Goal: Transaction & Acquisition: Purchase product/service

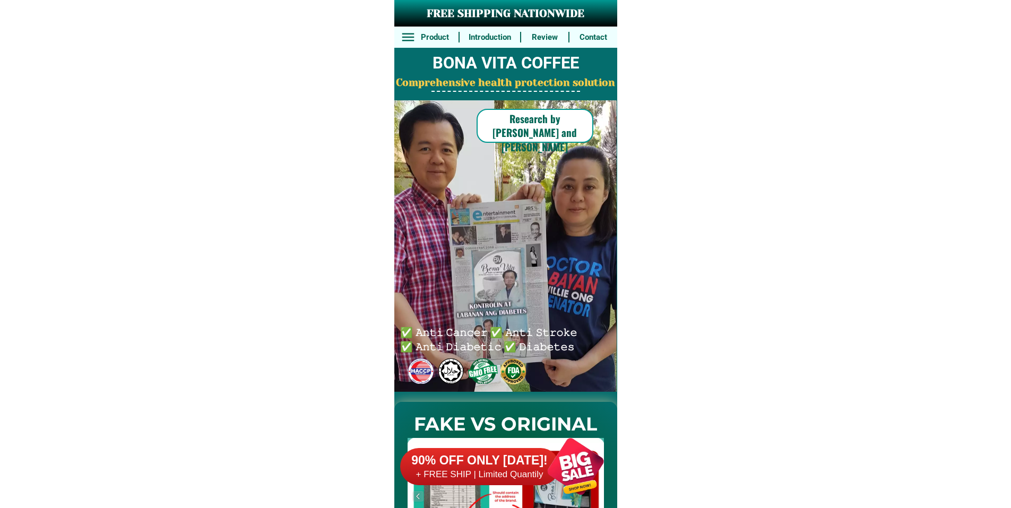
click at [518, 446] on div "90% OFF ONLY [DATE]! + FREE SHIP | Limited Quantily" at bounding box center [508, 466] width 217 height 83
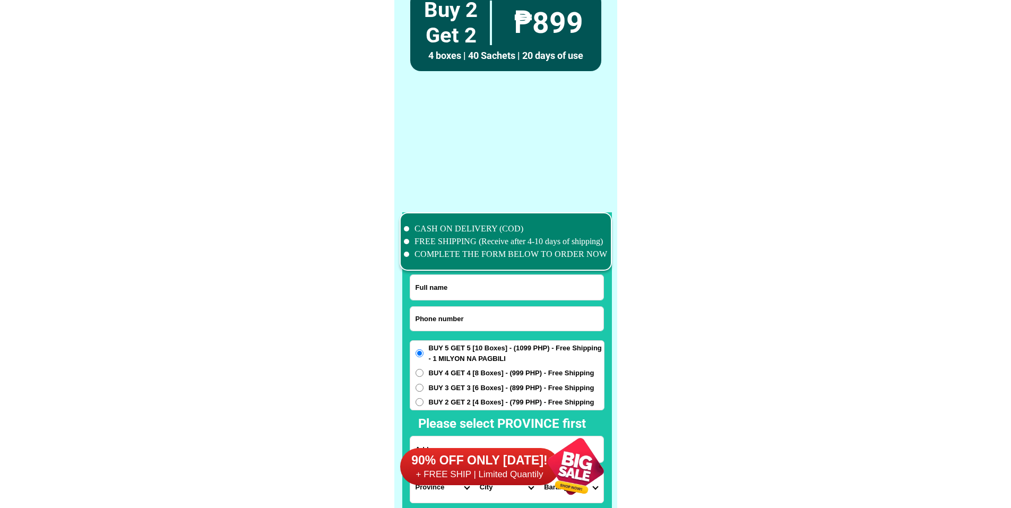
scroll to position [8252, 0]
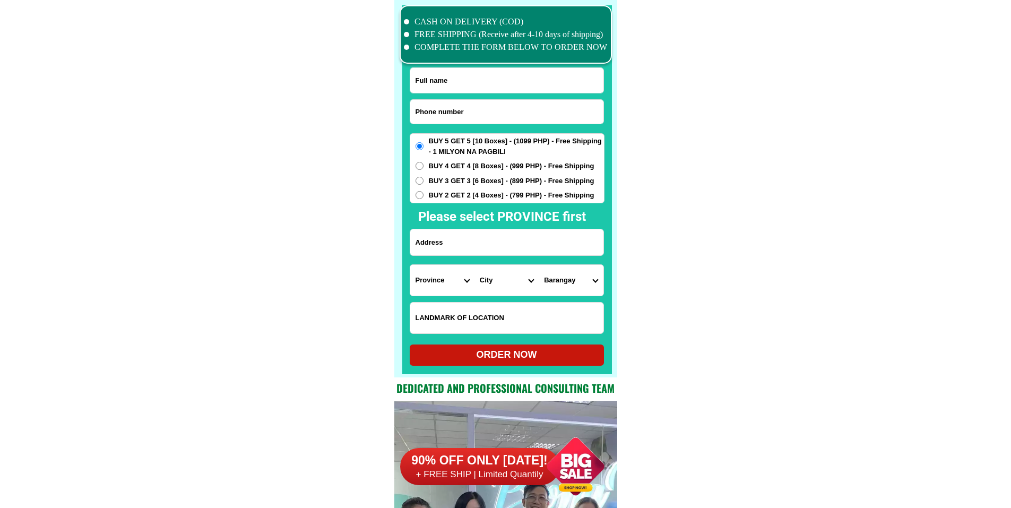
click at [519, 112] on input "Input phone_number" at bounding box center [506, 112] width 193 height 24
paste input "[PHONE_NUMBER]"
click at [434, 109] on input "[PHONE_NUMBER]" at bounding box center [506, 112] width 193 height 24
click at [418, 109] on input "([PHONE_NUMBER]" at bounding box center [506, 112] width 193 height 24
click at [454, 116] on input "[PHONE_NUMBER]" at bounding box center [506, 112] width 193 height 24
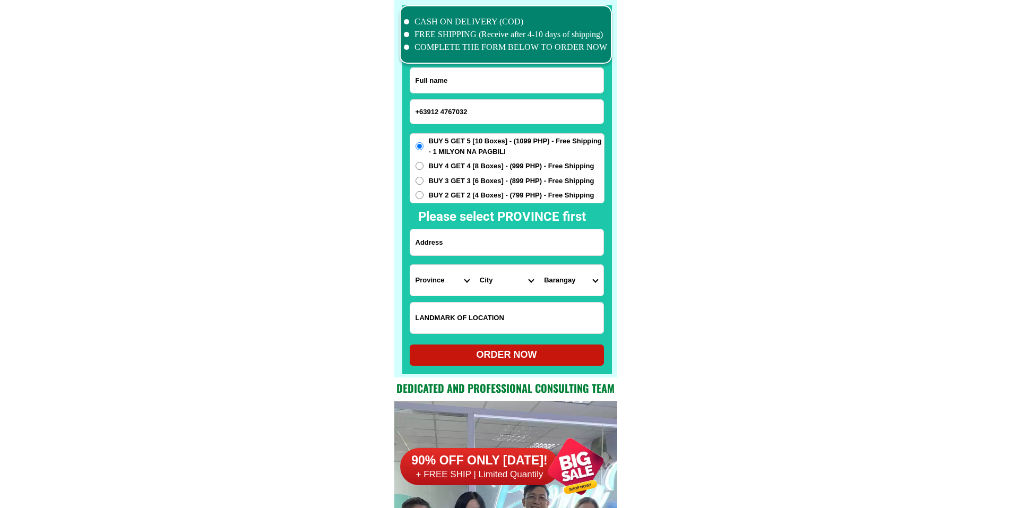
click at [442, 113] on input "+63912 4767032" at bounding box center [506, 112] width 193 height 24
type input "[PHONE_NUMBER]"
click at [524, 87] on input "Input full_name" at bounding box center [506, 80] width 193 height 25
click at [499, 78] on input "Input full_name" at bounding box center [506, 80] width 193 height 25
paste input "[PERSON_NAME] [PERSON_NAME]"
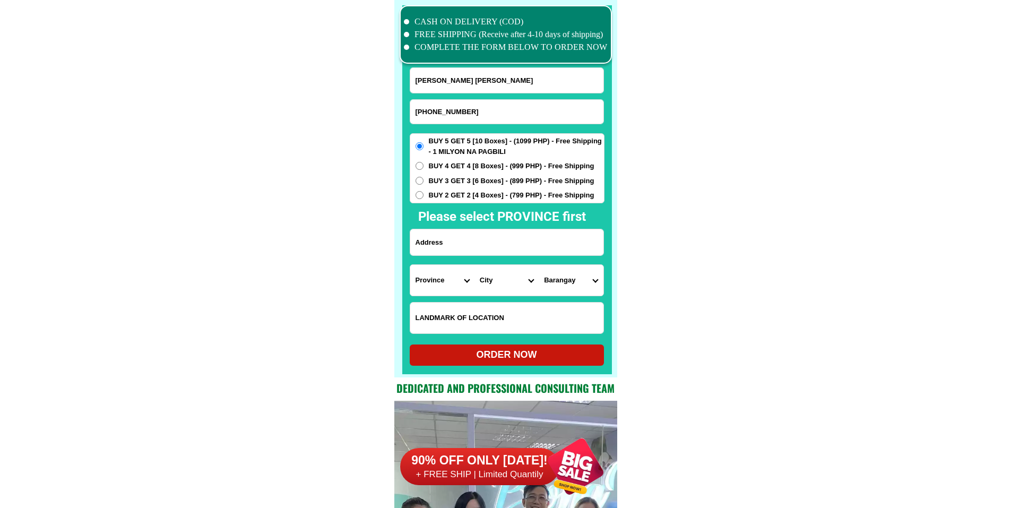
type input "[PERSON_NAME] [PERSON_NAME]"
click at [445, 242] on input "Input address" at bounding box center [506, 242] width 193 height 26
paste input "Purok 6 tapat nang plasa"
type input "Purok 6 tapat nang plasa"
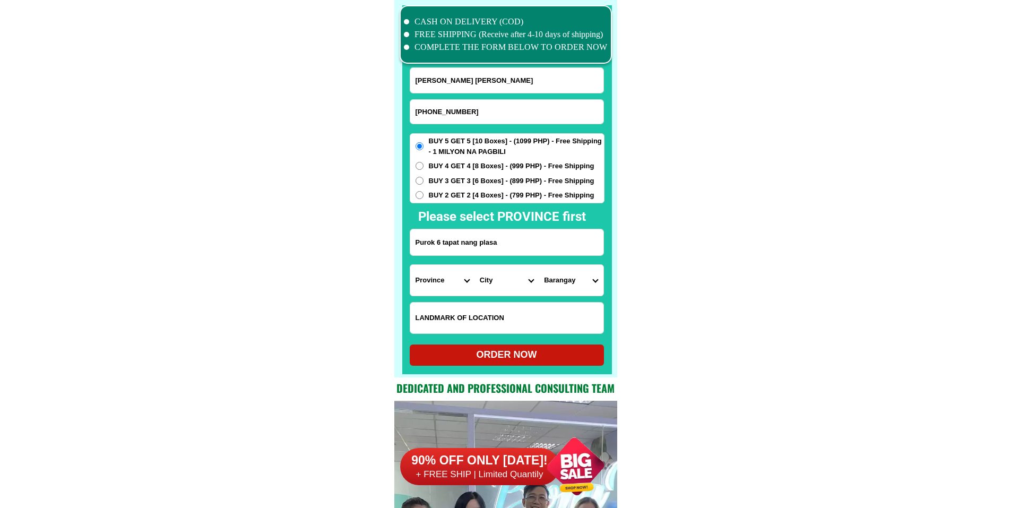
click at [438, 283] on select "Province [GEOGRAPHIC_DATA] [GEOGRAPHIC_DATA] [GEOGRAPHIC_DATA] [GEOGRAPHIC_DATA…" at bounding box center [442, 280] width 64 height 31
select select "63_189"
click at [410, 265] on select "Province [GEOGRAPHIC_DATA] [GEOGRAPHIC_DATA] [GEOGRAPHIC_DATA] [GEOGRAPHIC_DATA…" at bounding box center [442, 280] width 64 height 31
click at [520, 314] on input "Input LANDMARKOFLOCATION" at bounding box center [506, 318] width 193 height 31
paste input "Tapat nang plasa"
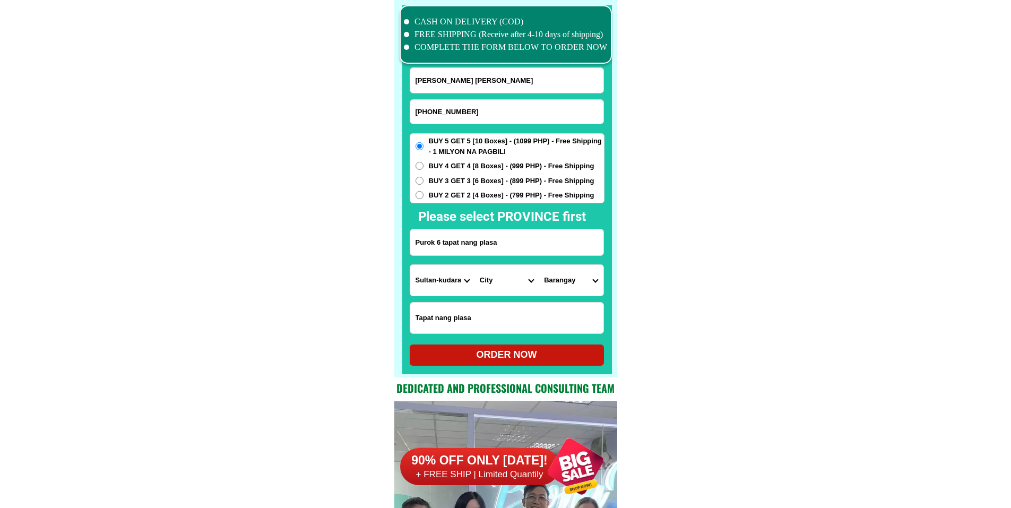
type input "Tapat nang plasa"
click at [497, 286] on select "City Bagumbayan Columbio Isulan Kalamansig Lambayong Lebak Lutayan Palimbang Pr…" at bounding box center [507, 280] width 64 height 31
select select "63_1893588"
click at [570, 279] on select "Barangay Bambad [PERSON_NAME] Dansuli Impao Kalawag i (pob.) Kalawag ii (pob.) …" at bounding box center [571, 280] width 64 height 31
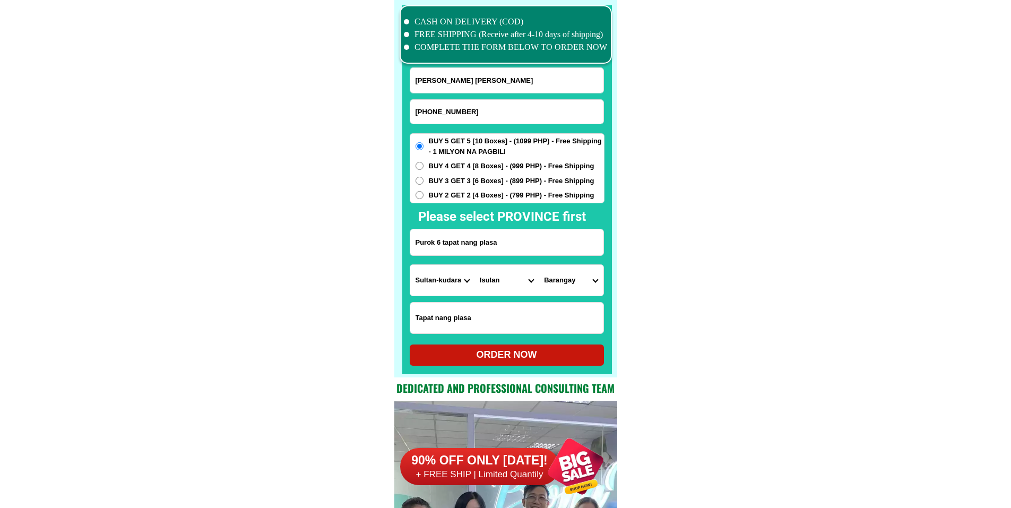
select select "63_18935887667"
click at [478, 165] on span "BUY 4 GET 4 [8 Boxes] - (999 PHP) - Free Shipping" at bounding box center [512, 166] width 166 height 11
click at [424, 165] on input "BUY 4 GET 4 [8 Boxes] - (999 PHP) - Free Shipping" at bounding box center [420, 166] width 8 height 8
click at [503, 359] on div "ORDER NOW" at bounding box center [507, 355] width 194 height 14
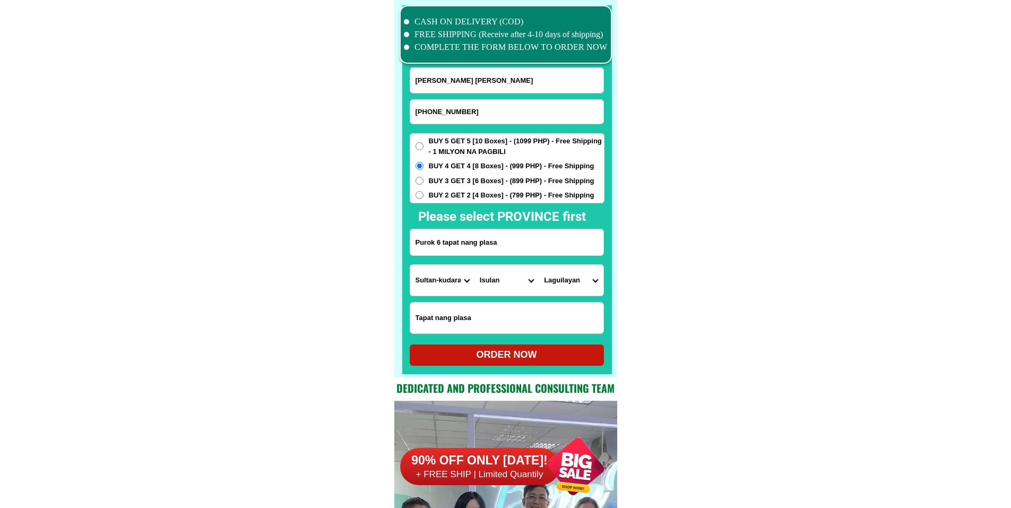
radio input "true"
